Goal: Task Accomplishment & Management: Manage account settings

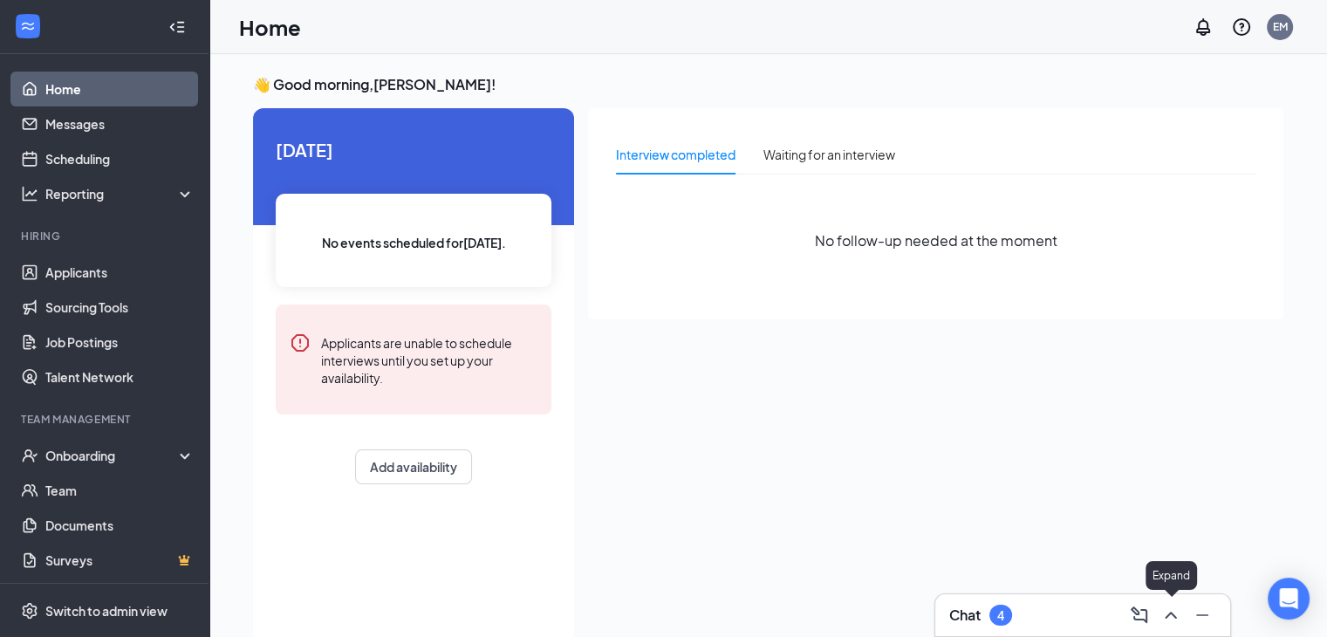
click at [1168, 617] on icon "ChevronUp" at bounding box center [1170, 614] width 21 height 21
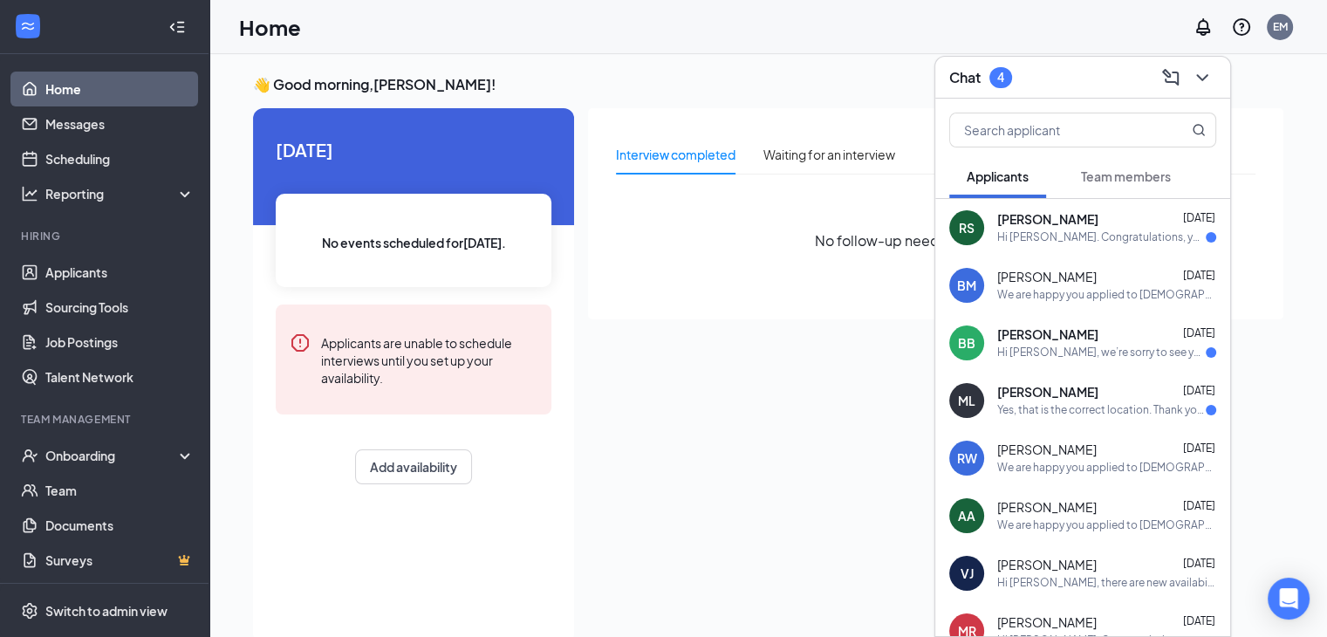
click at [1104, 212] on div "[PERSON_NAME] [DATE]" at bounding box center [1106, 219] width 219 height 17
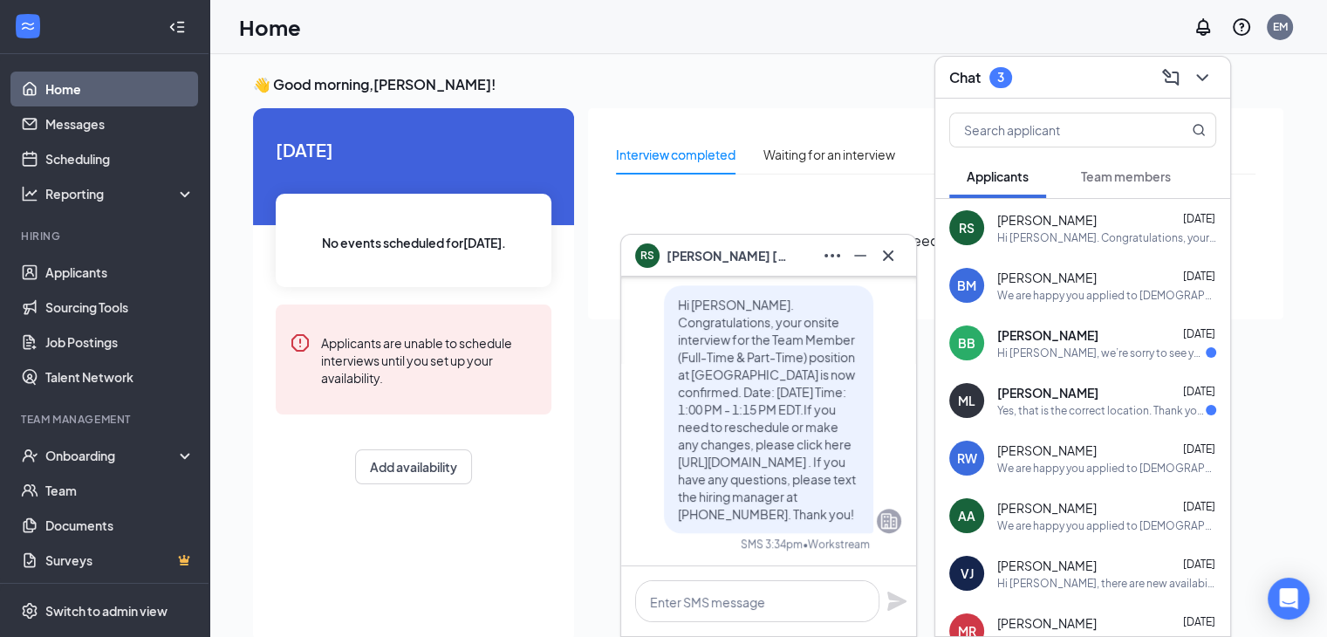
scroll to position [37, 0]
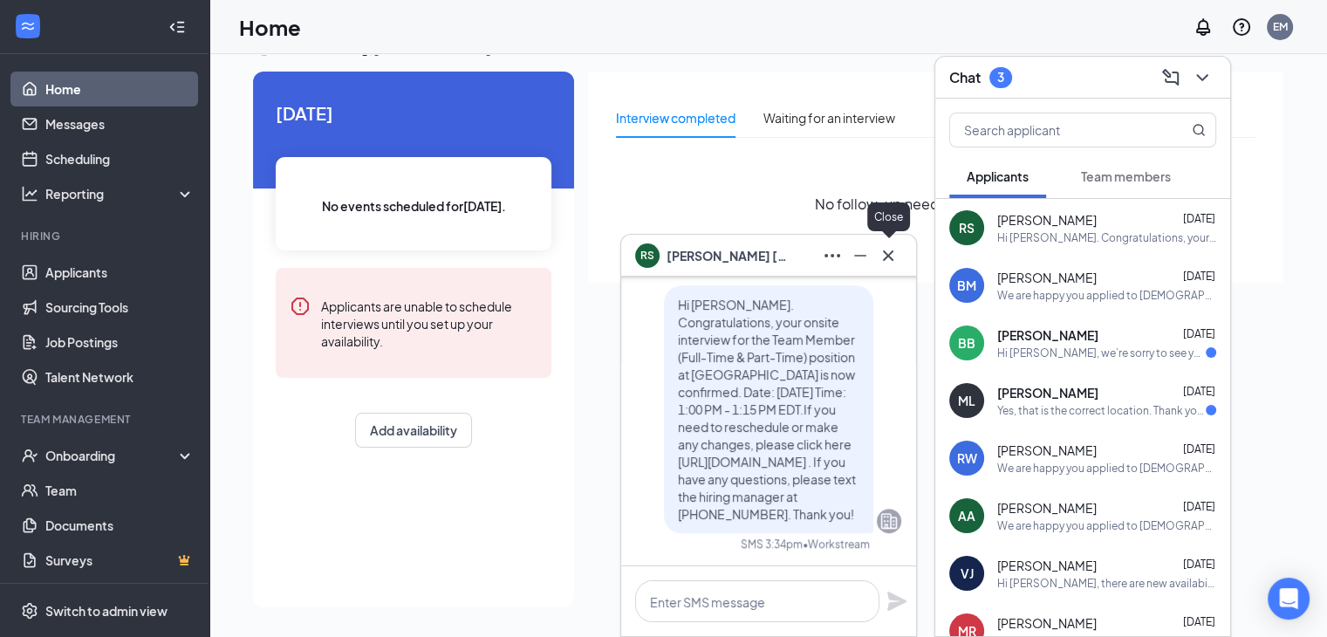
click at [884, 257] on icon "Cross" at bounding box center [888, 254] width 10 height 10
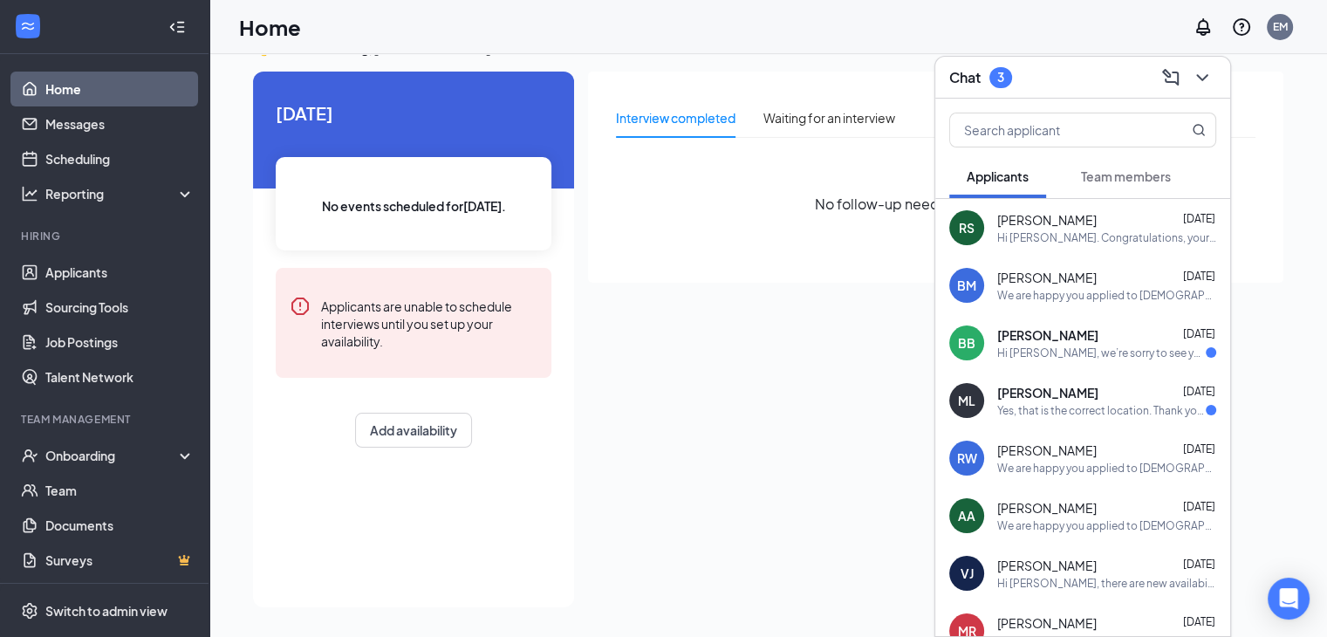
click at [1064, 273] on span "[PERSON_NAME]" at bounding box center [1046, 277] width 99 height 17
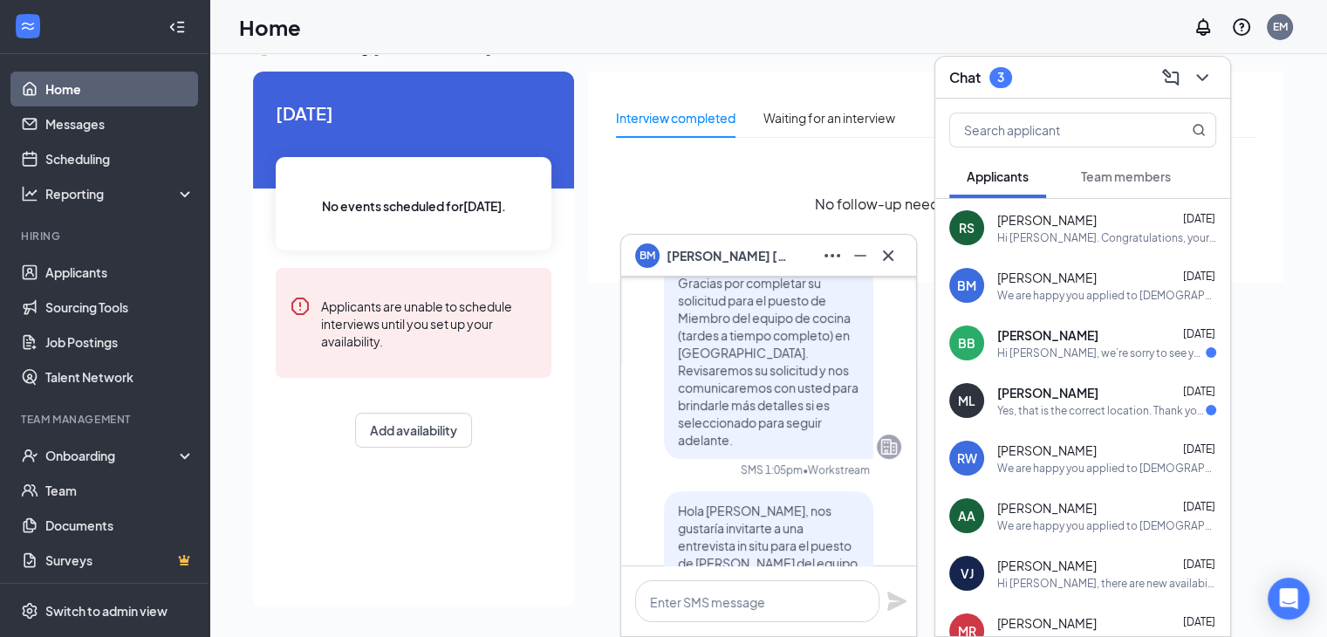
scroll to position [-432, 0]
click at [891, 249] on icon "Cross" at bounding box center [888, 254] width 10 height 10
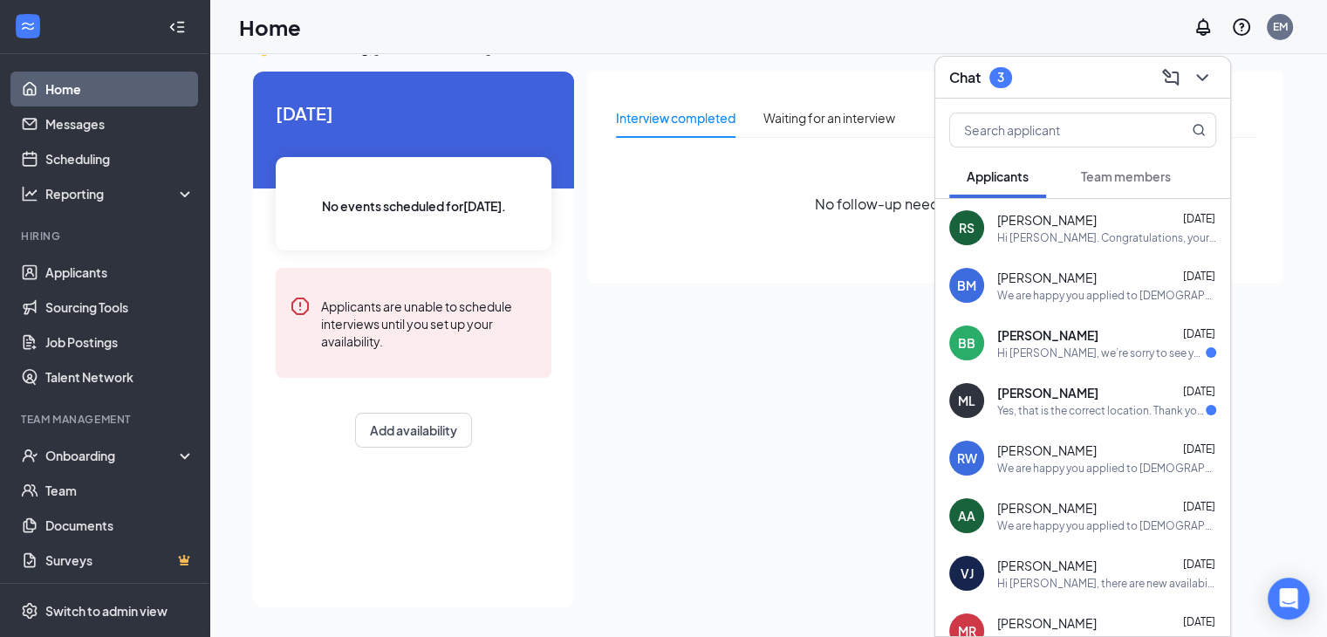
click at [1125, 326] on div "[PERSON_NAME] [DATE]" at bounding box center [1106, 334] width 219 height 17
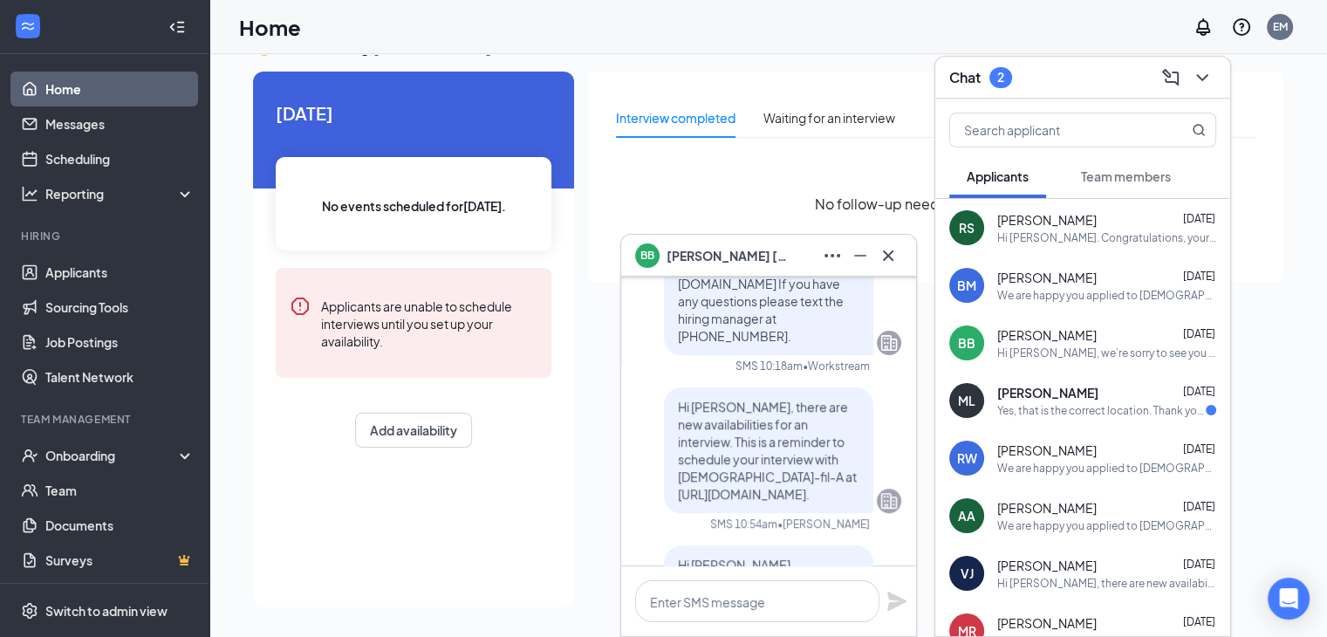
scroll to position [-822, 0]
click at [893, 252] on icon "Cross" at bounding box center [888, 255] width 21 height 21
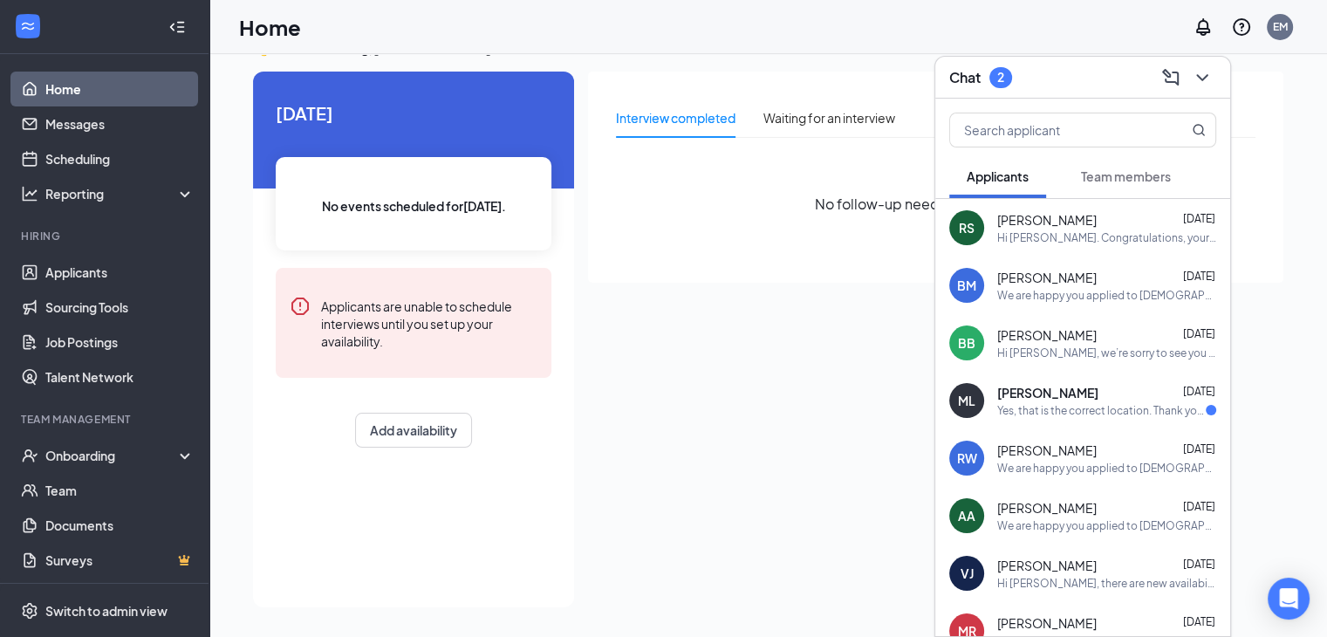
click at [1121, 403] on div "Yes, that is the correct location. Thank you for confirming- I look forward to …" at bounding box center [1101, 410] width 208 height 15
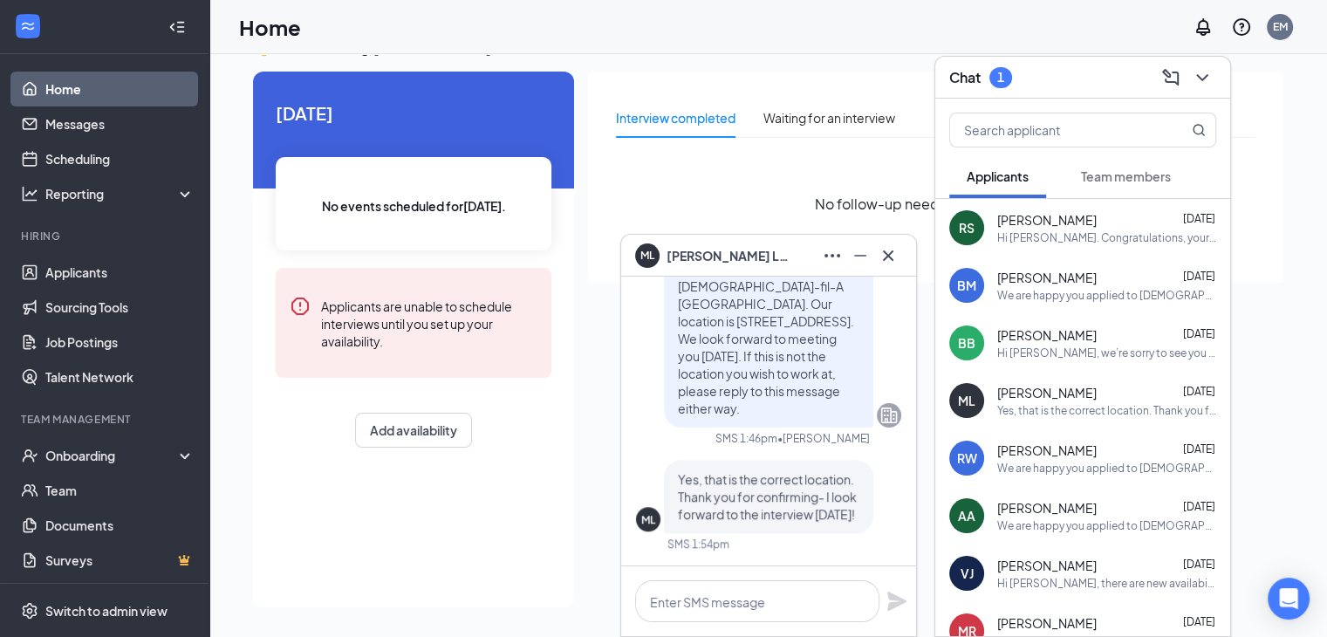
scroll to position [0, 0]
click at [895, 252] on icon "Cross" at bounding box center [888, 255] width 21 height 21
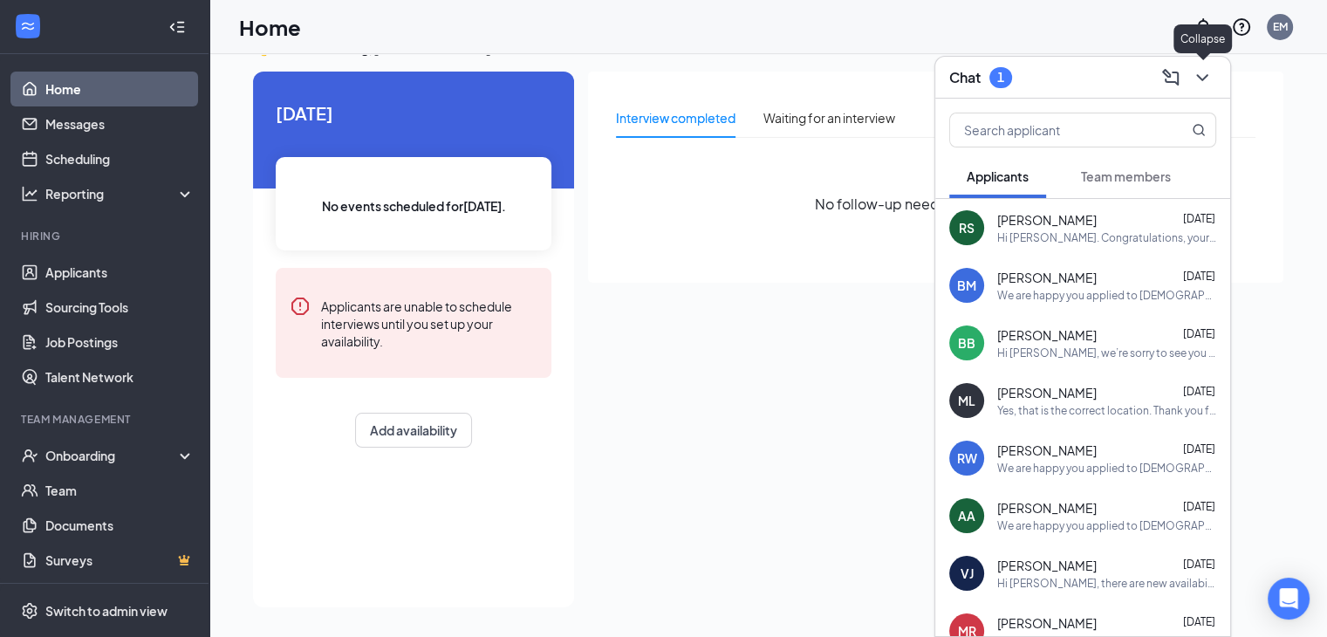
click at [1200, 78] on icon "ChevronDown" at bounding box center [1201, 77] width 11 height 7
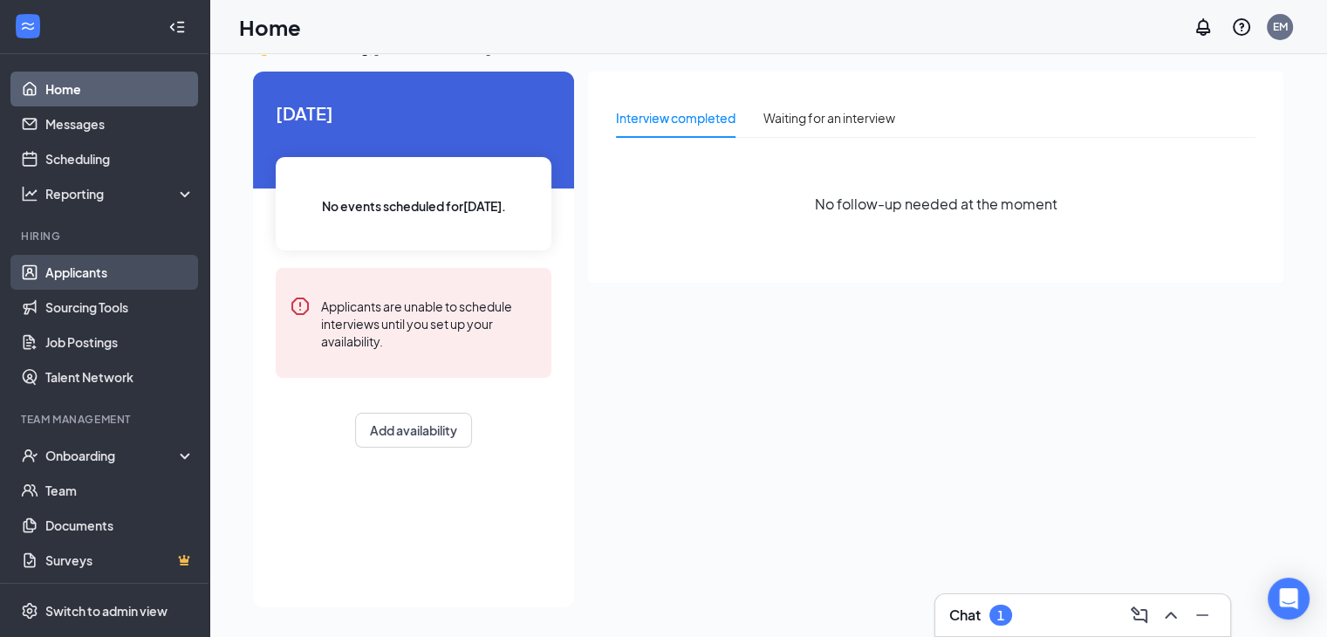
click at [66, 277] on link "Applicants" at bounding box center [119, 272] width 149 height 35
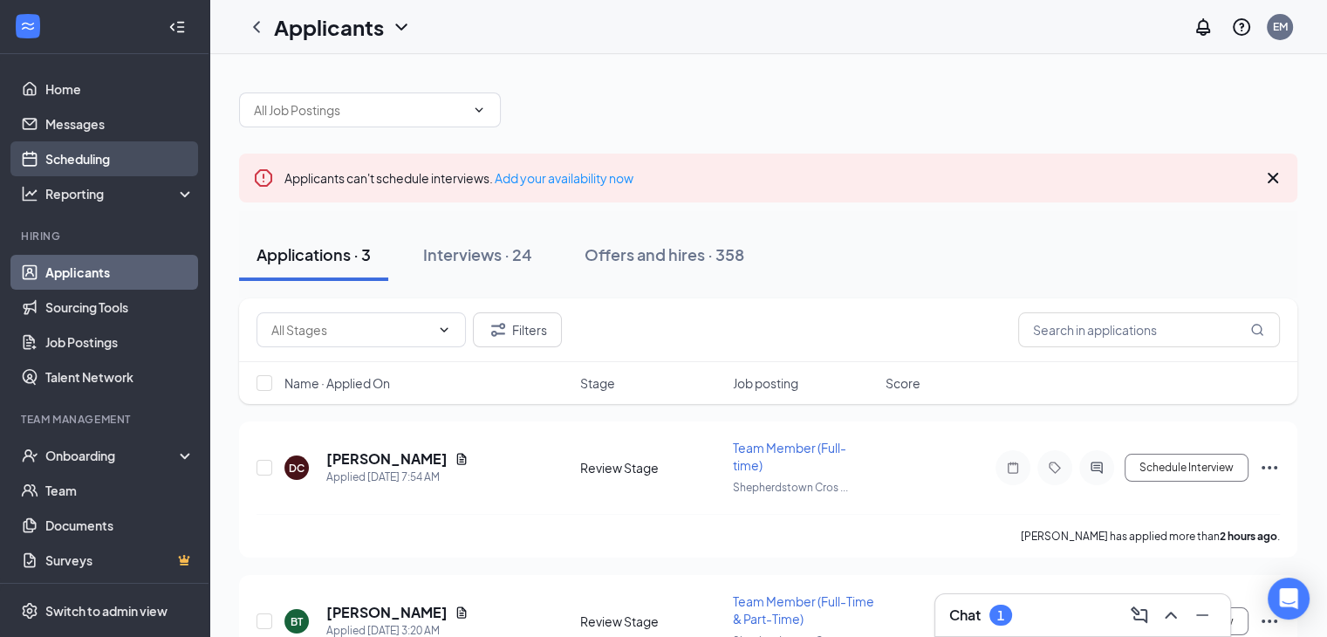
click at [79, 158] on link "Scheduling" at bounding box center [119, 158] width 149 height 35
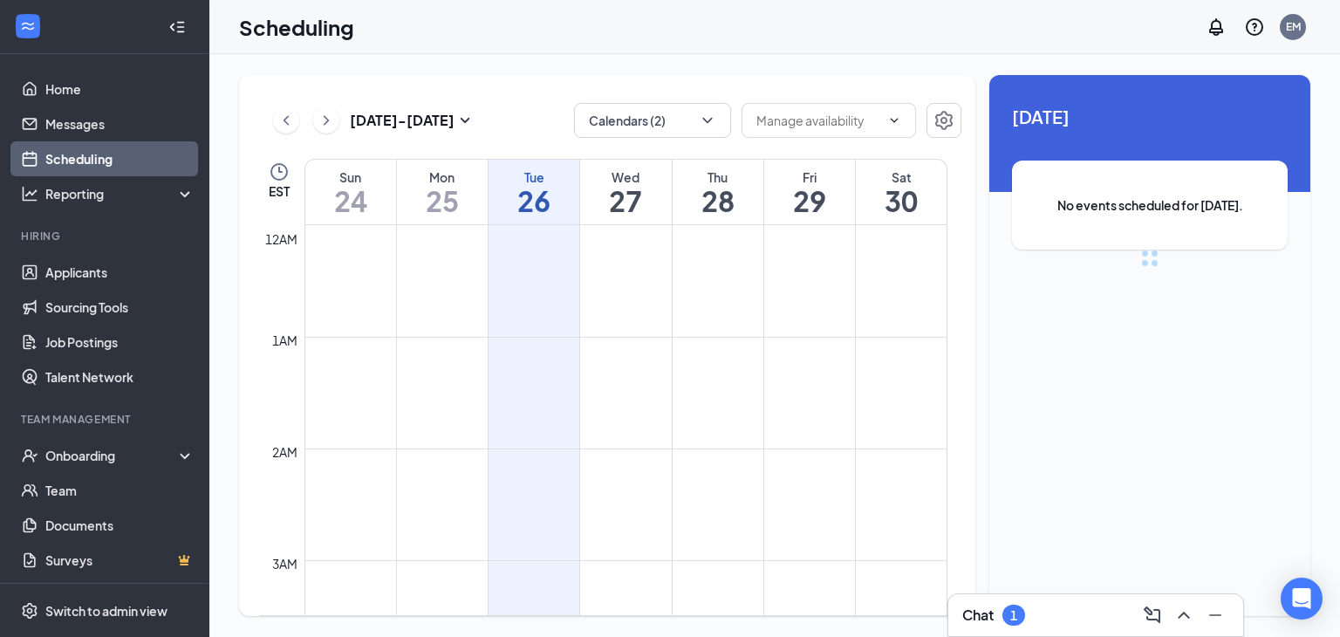
scroll to position [857, 0]
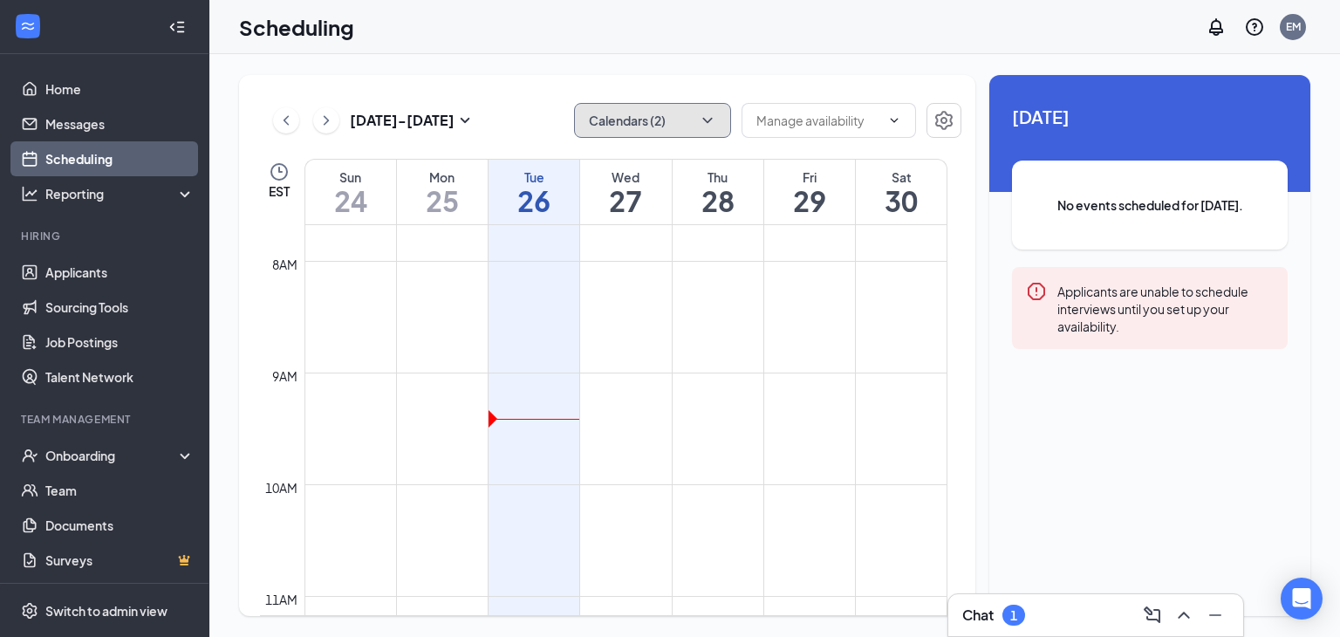
click at [708, 123] on icon "ChevronDown" at bounding box center [707, 120] width 17 height 17
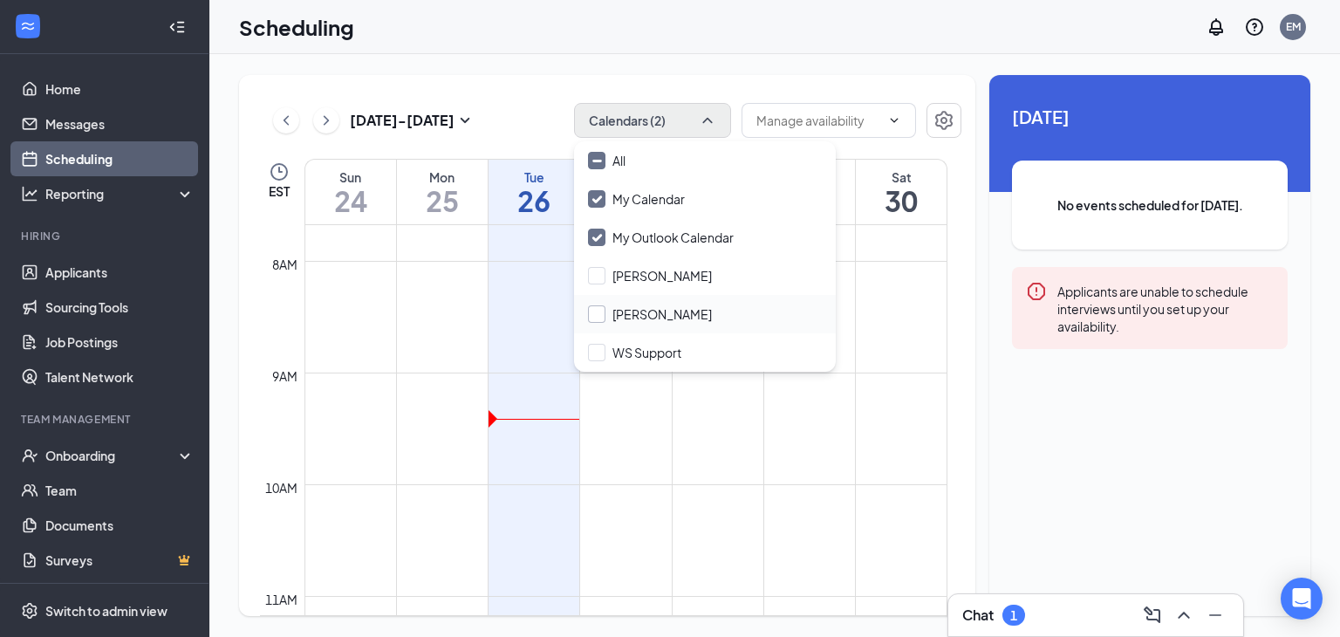
click at [644, 307] on input "[PERSON_NAME]" at bounding box center [650, 313] width 124 height 17
checkbox input "true"
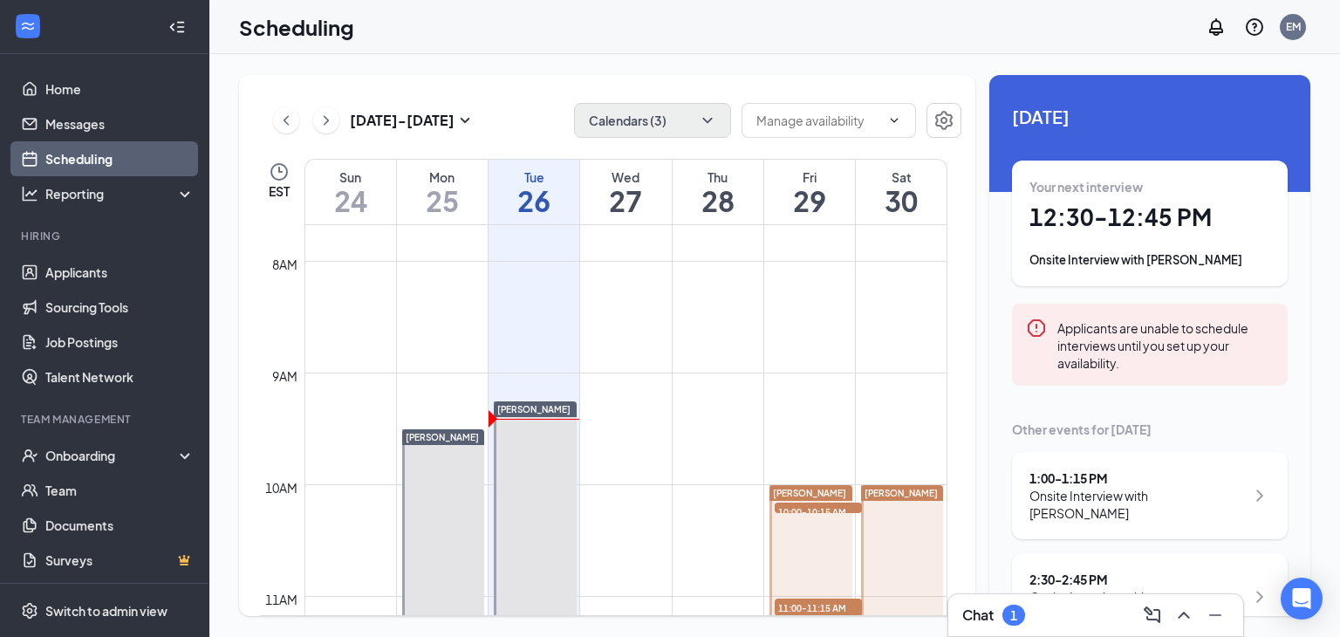
click at [507, 99] on div "[DATE] - [DATE] Calendars (3) EST Sun 24 Mon 25 Tue 26 Wed 27 Thu 28 Fri 29 Sat…" at bounding box center [607, 345] width 736 height 541
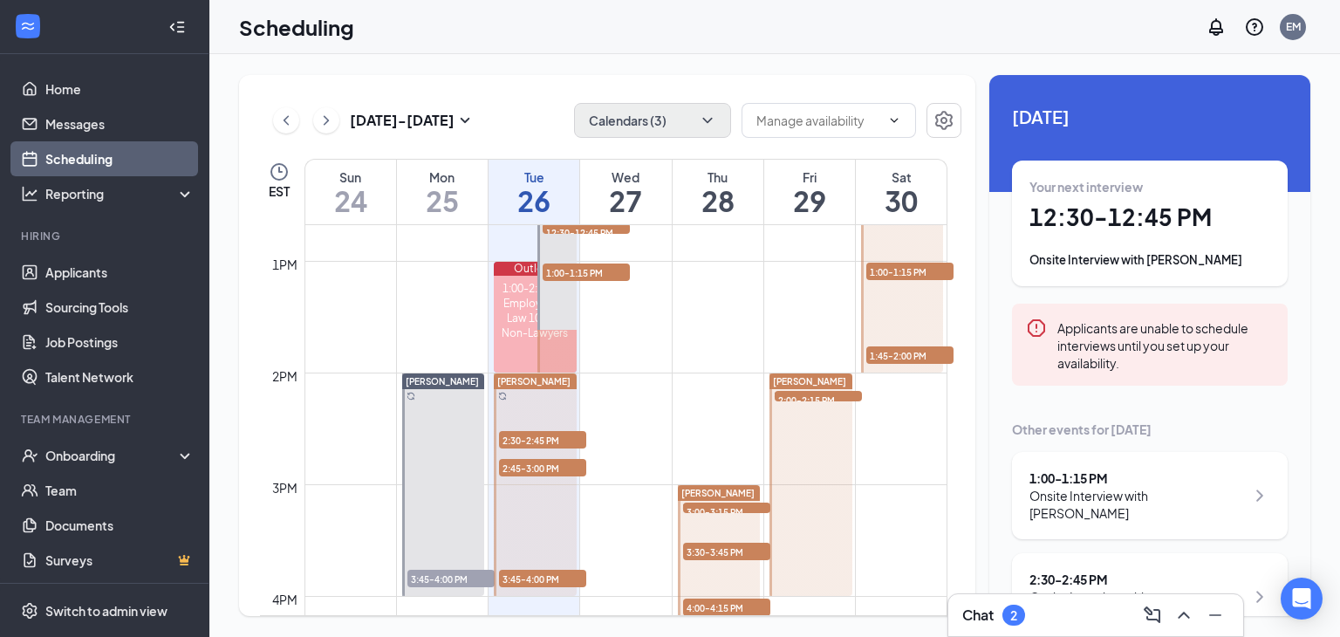
scroll to position [1404, 0]
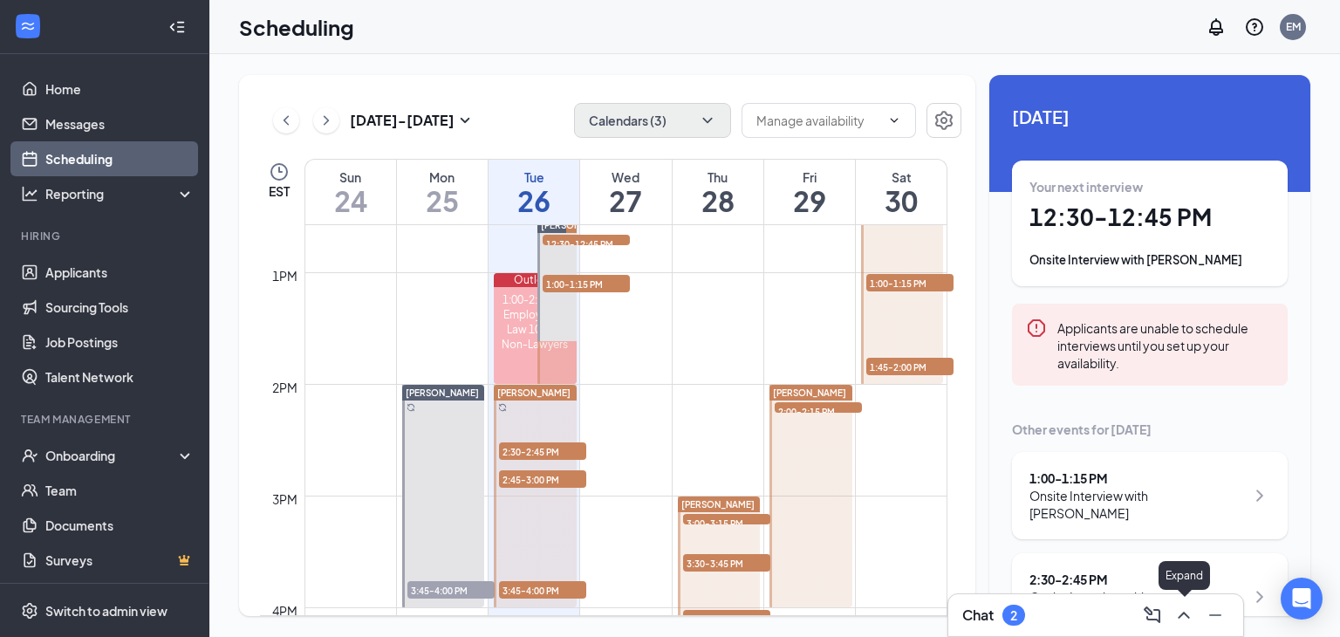
click at [1176, 622] on icon "ChevronUp" at bounding box center [1183, 614] width 21 height 21
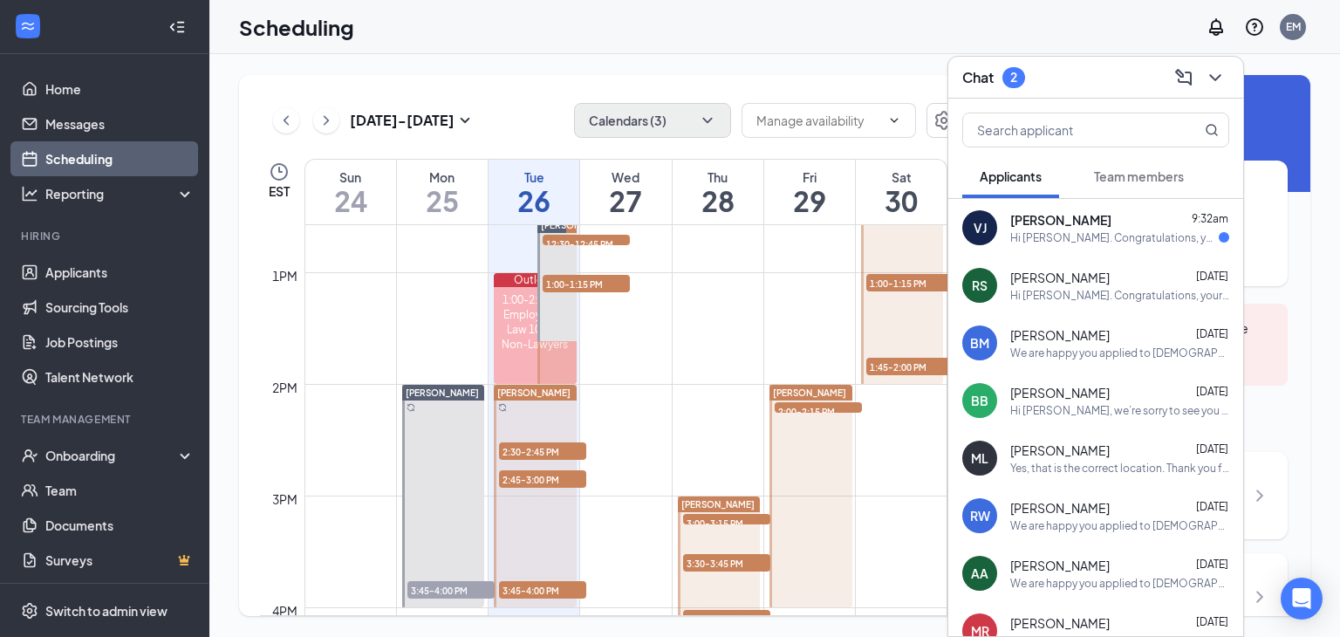
click at [1133, 214] on div "[PERSON_NAME] 9:32am" at bounding box center [1119, 219] width 219 height 17
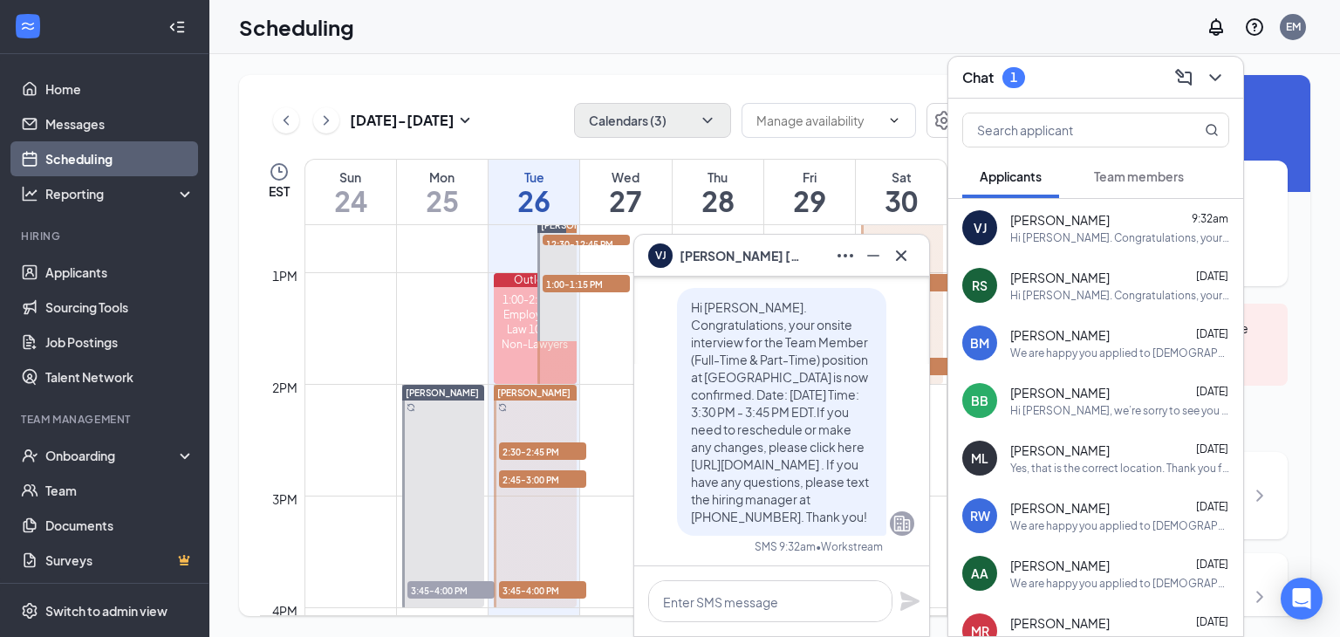
scroll to position [0, 0]
click at [904, 258] on icon "Cross" at bounding box center [901, 254] width 10 height 10
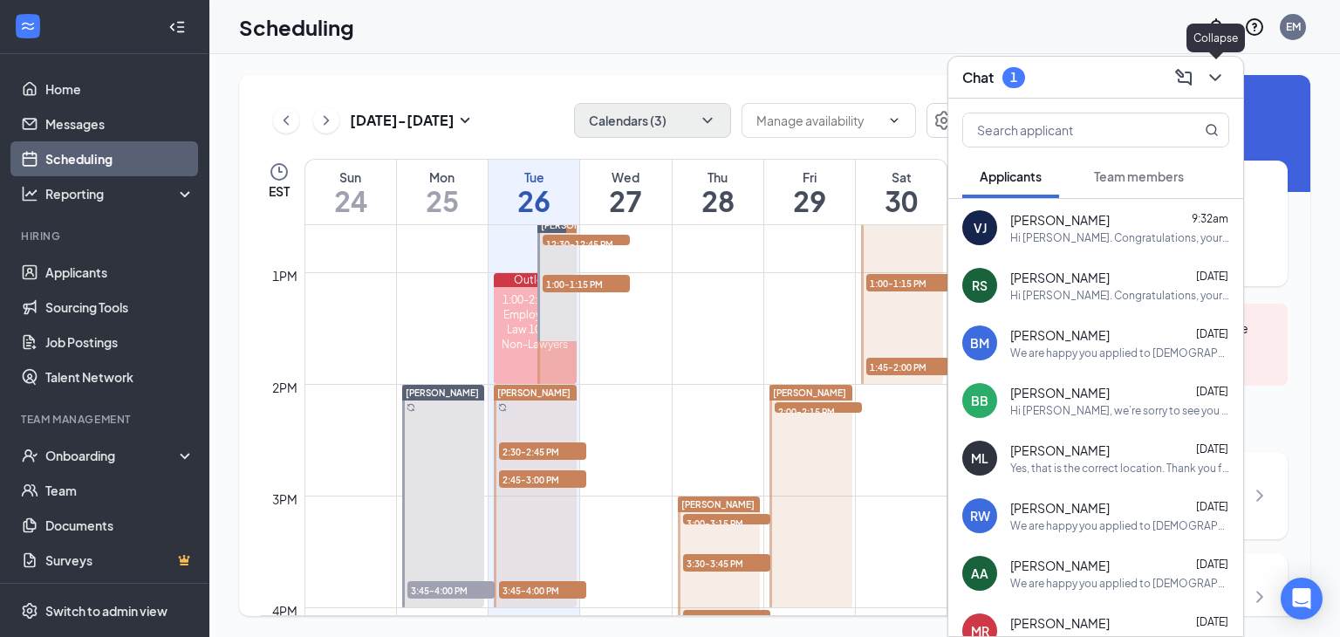
click at [1205, 86] on icon "ChevronDown" at bounding box center [1215, 77] width 21 height 21
